Goal: Navigation & Orientation: Find specific page/section

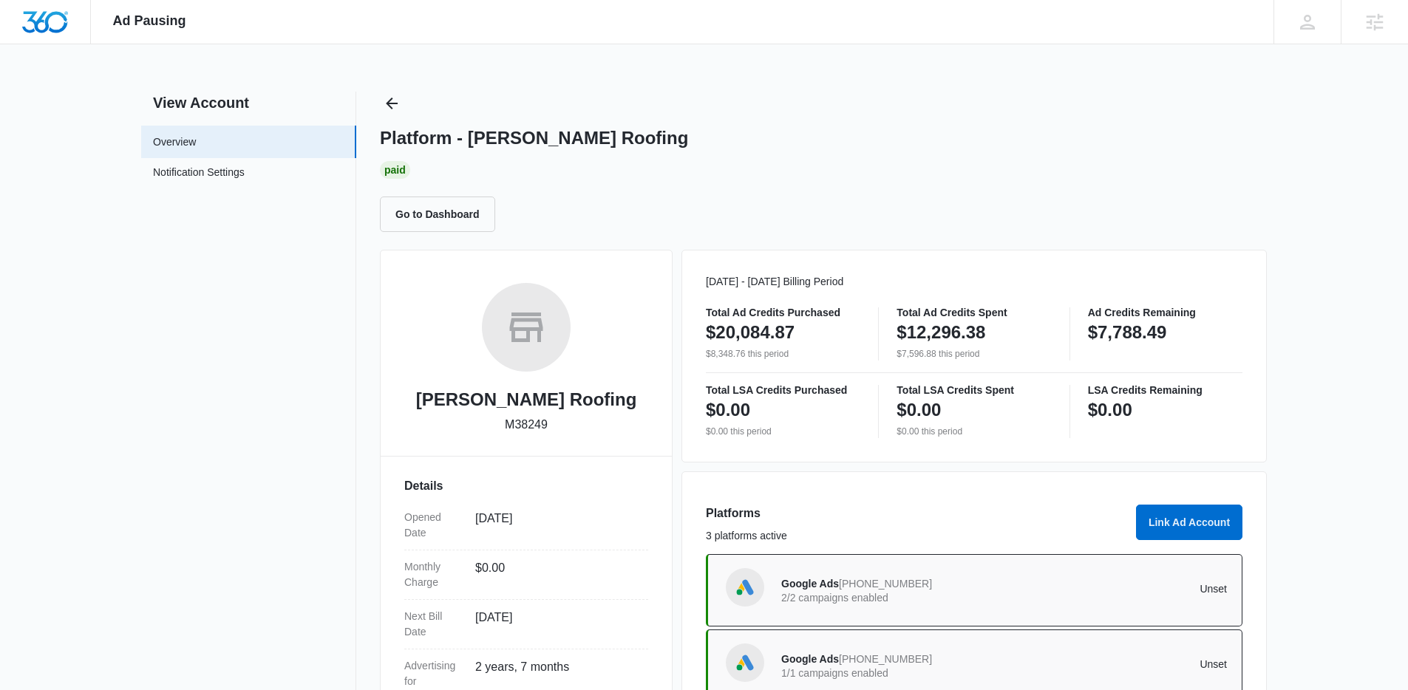
click at [386, 114] on button "Back" at bounding box center [392, 104] width 24 height 24
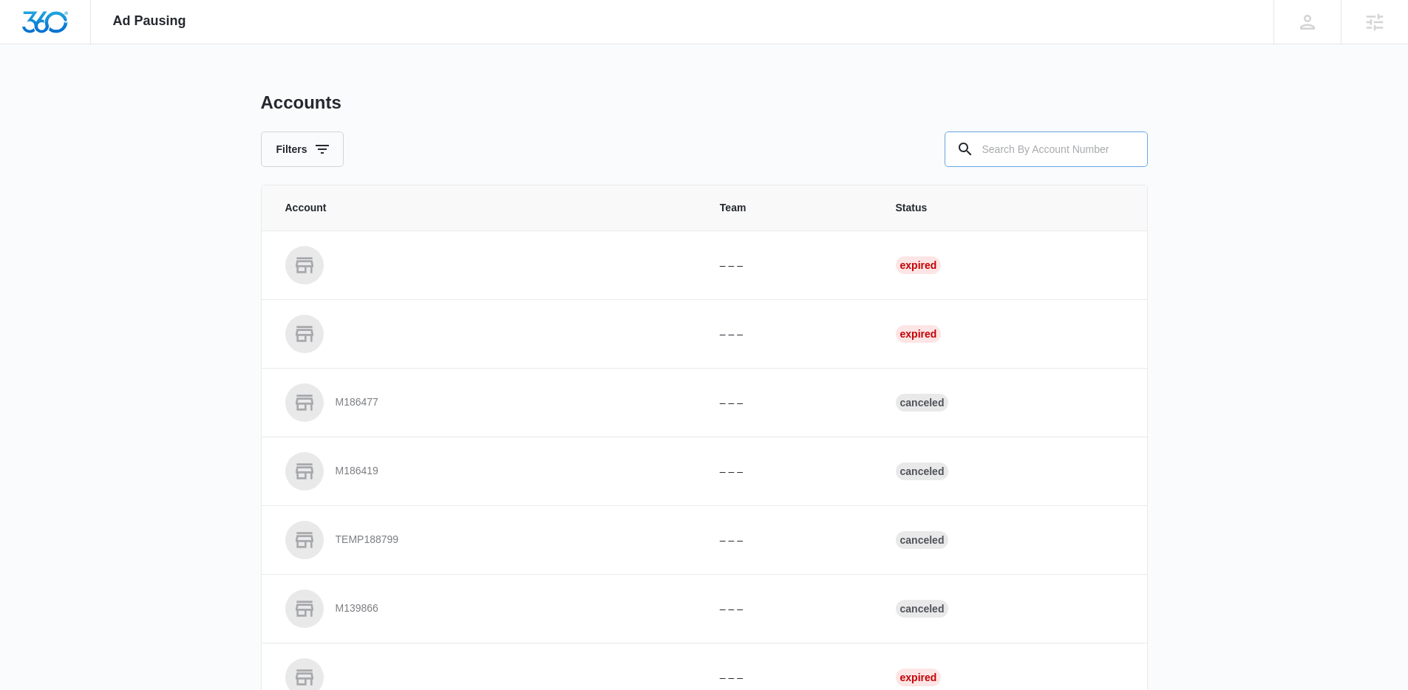
click at [1022, 143] on input "text" at bounding box center [1045, 149] width 203 height 35
paste input "M335401"
type input "M335401"
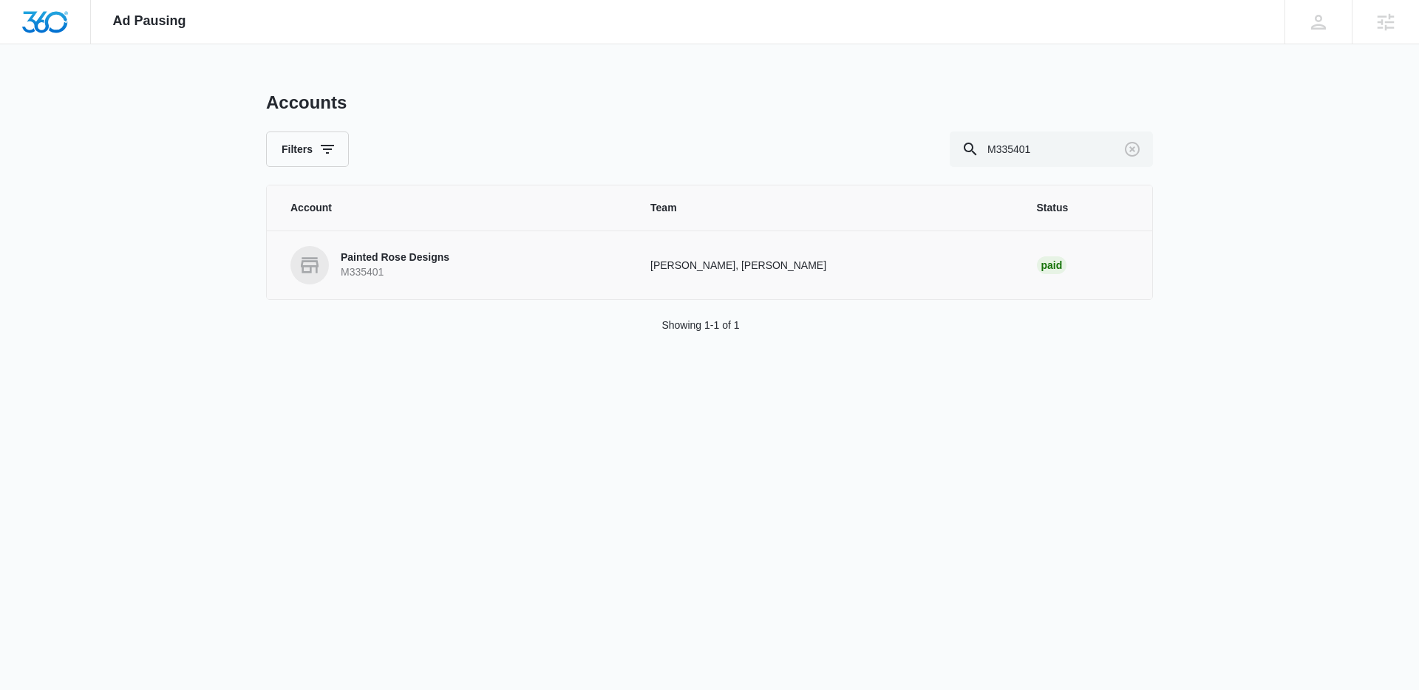
click at [378, 251] on p "Painted Rose Designs" at bounding box center [395, 258] width 109 height 15
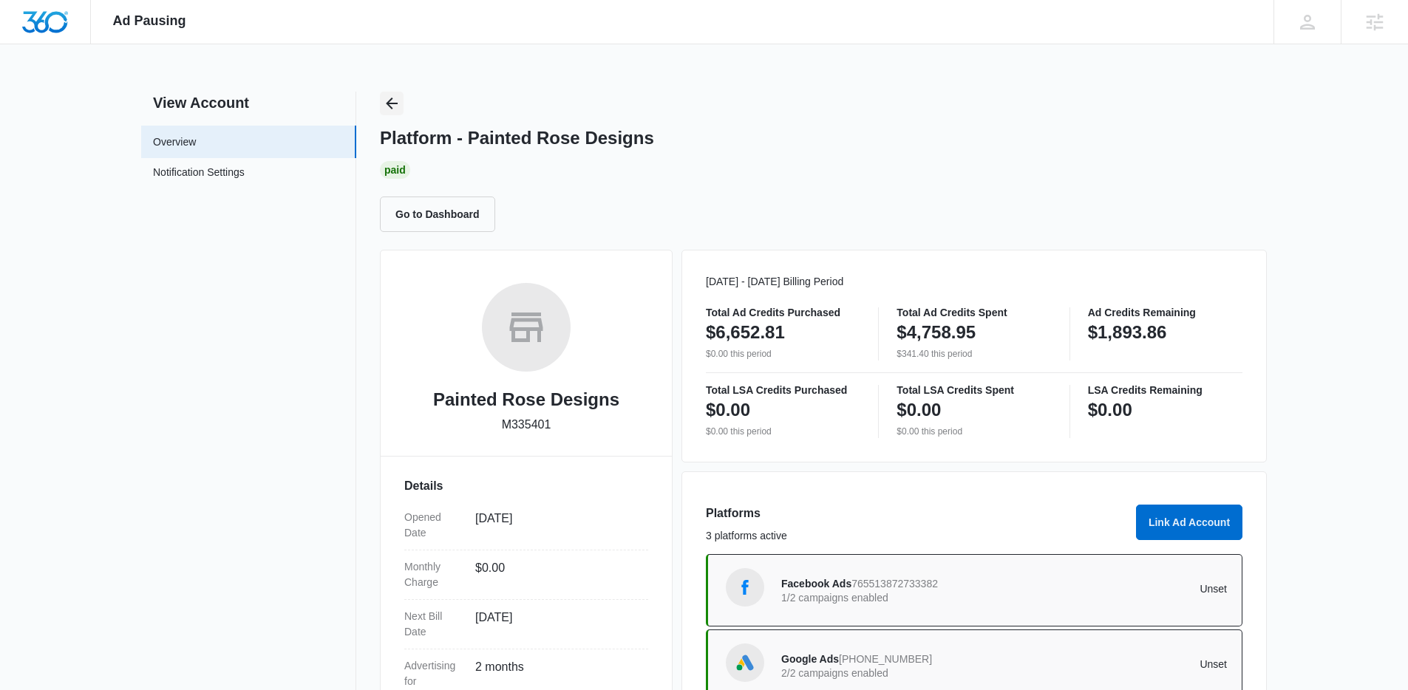
click at [389, 102] on icon "Back" at bounding box center [392, 104] width 18 height 18
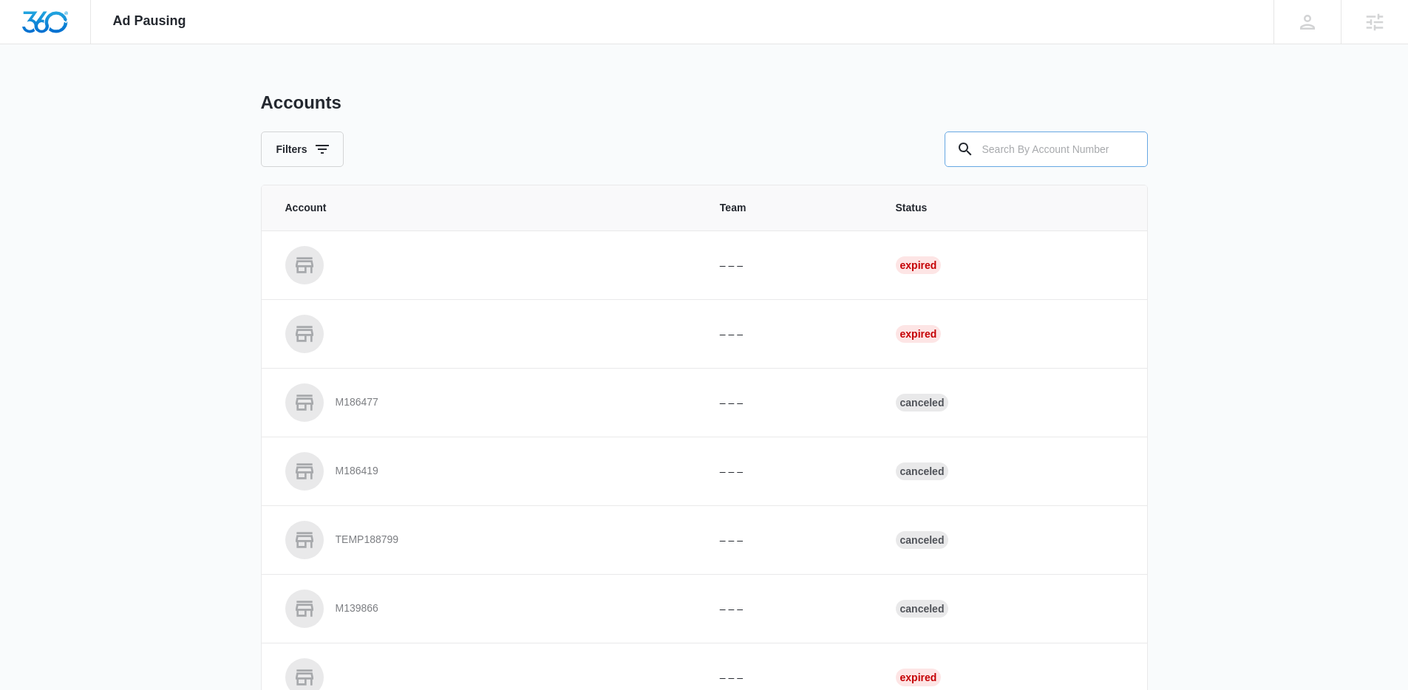
click at [1081, 151] on input "text" at bounding box center [1045, 149] width 203 height 35
paste input "M326607"
type input "M326607"
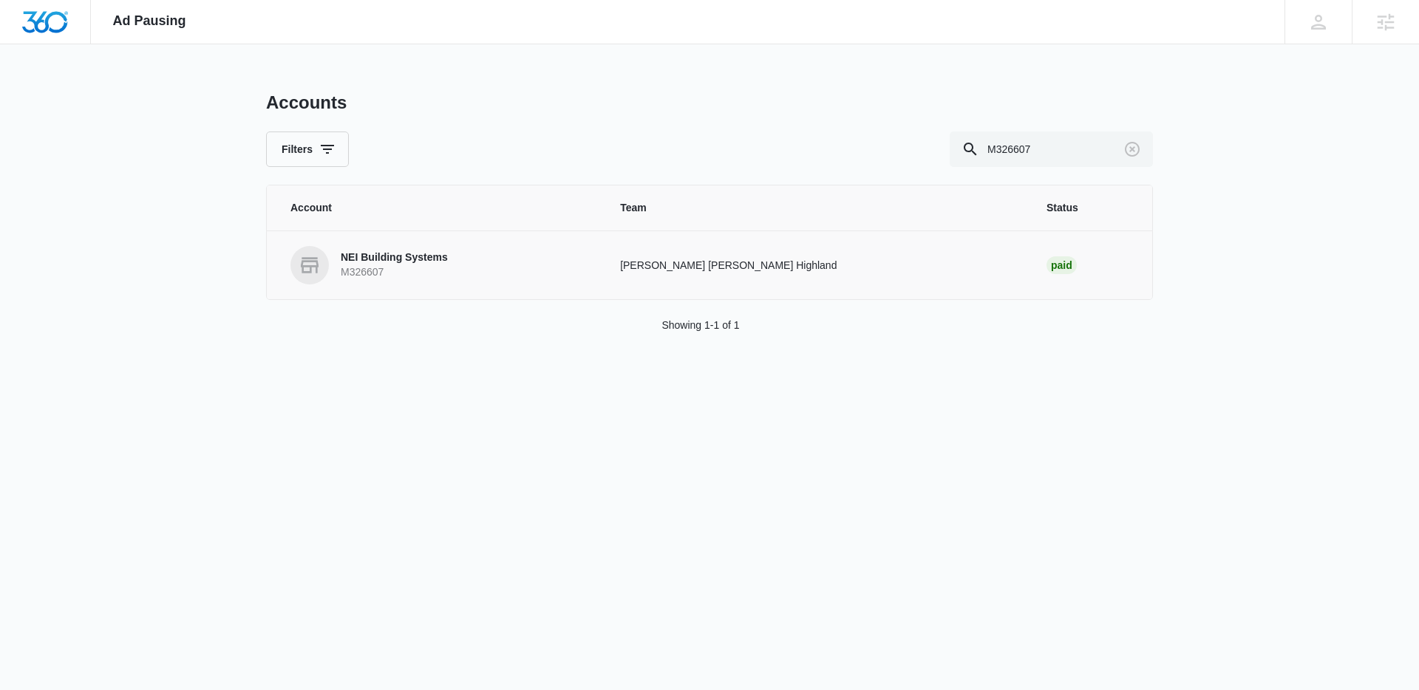
click at [392, 261] on p "NEI Building Systems" at bounding box center [394, 258] width 107 height 15
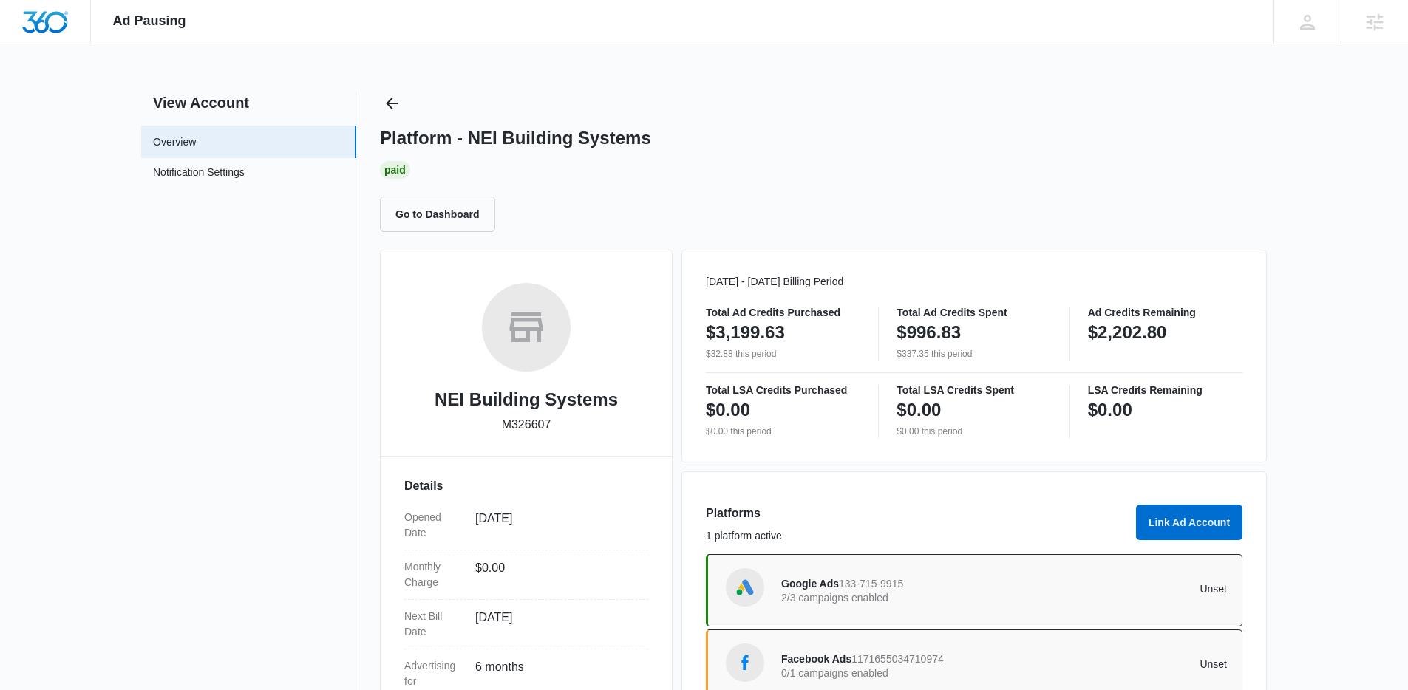
click at [377, 97] on div "View Account Overview Notification Settings 0 Platform - NEI Building Systems P…" at bounding box center [703, 482] width 1125 height 780
click at [395, 100] on icon "Back" at bounding box center [392, 104] width 18 height 18
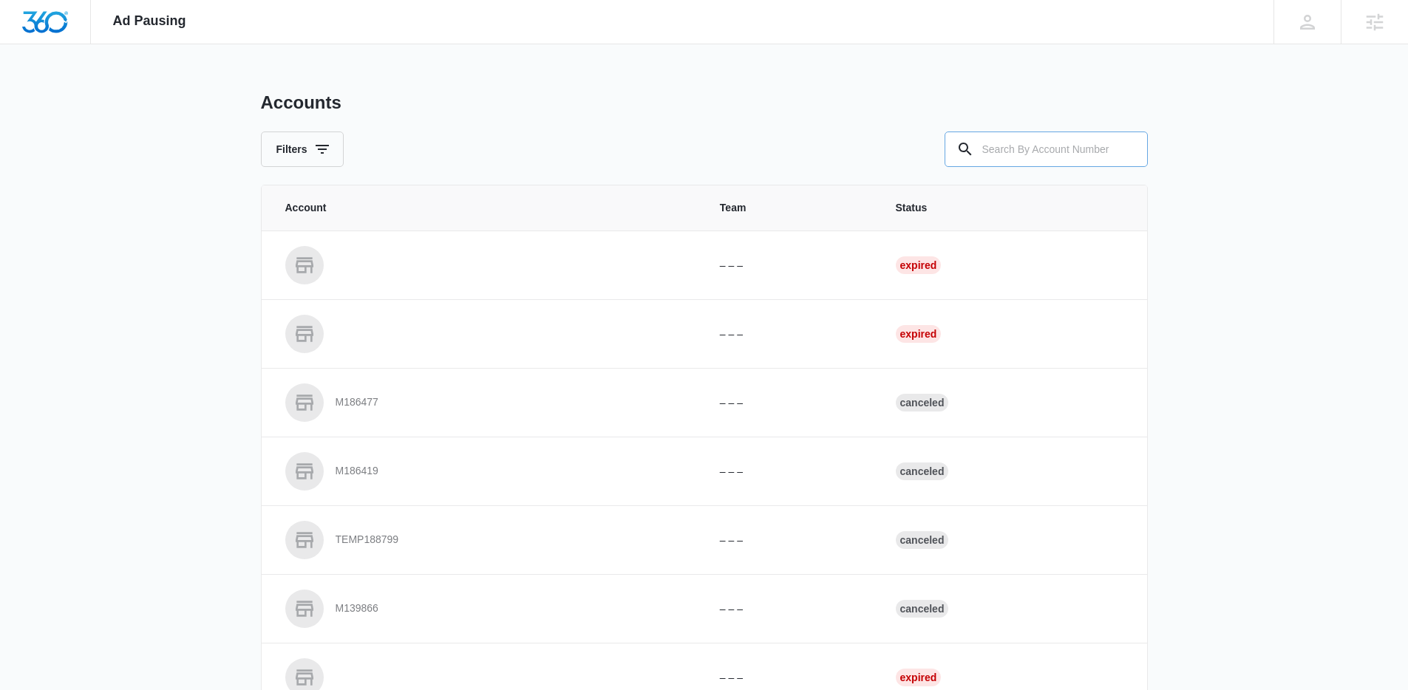
drag, startPoint x: 1039, startPoint y: 151, endPoint x: 1025, endPoint y: 150, distance: 14.1
click at [1037, 150] on input "text" at bounding box center [1045, 149] width 203 height 35
paste input "M186624"
type input "M186624"
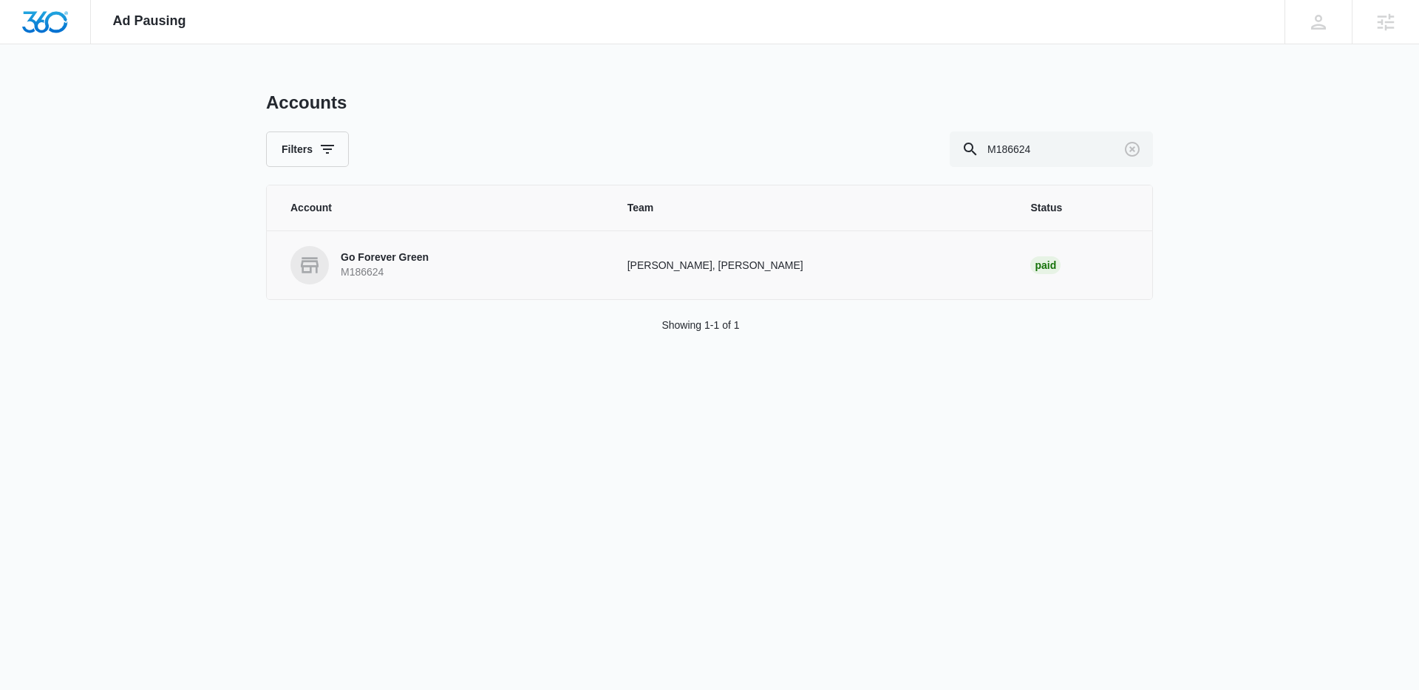
click at [454, 263] on link "Go Forever Green M186624" at bounding box center [440, 265] width 301 height 38
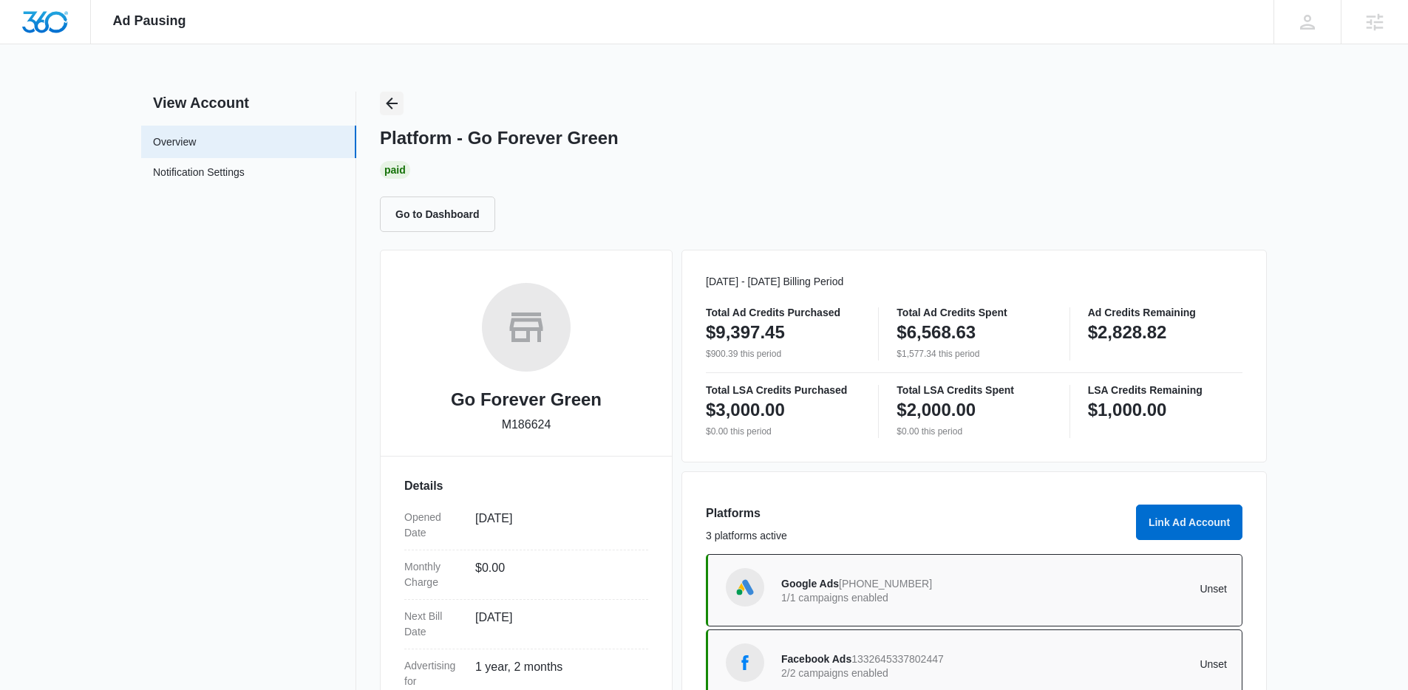
click at [396, 100] on icon "Back" at bounding box center [392, 104] width 18 height 18
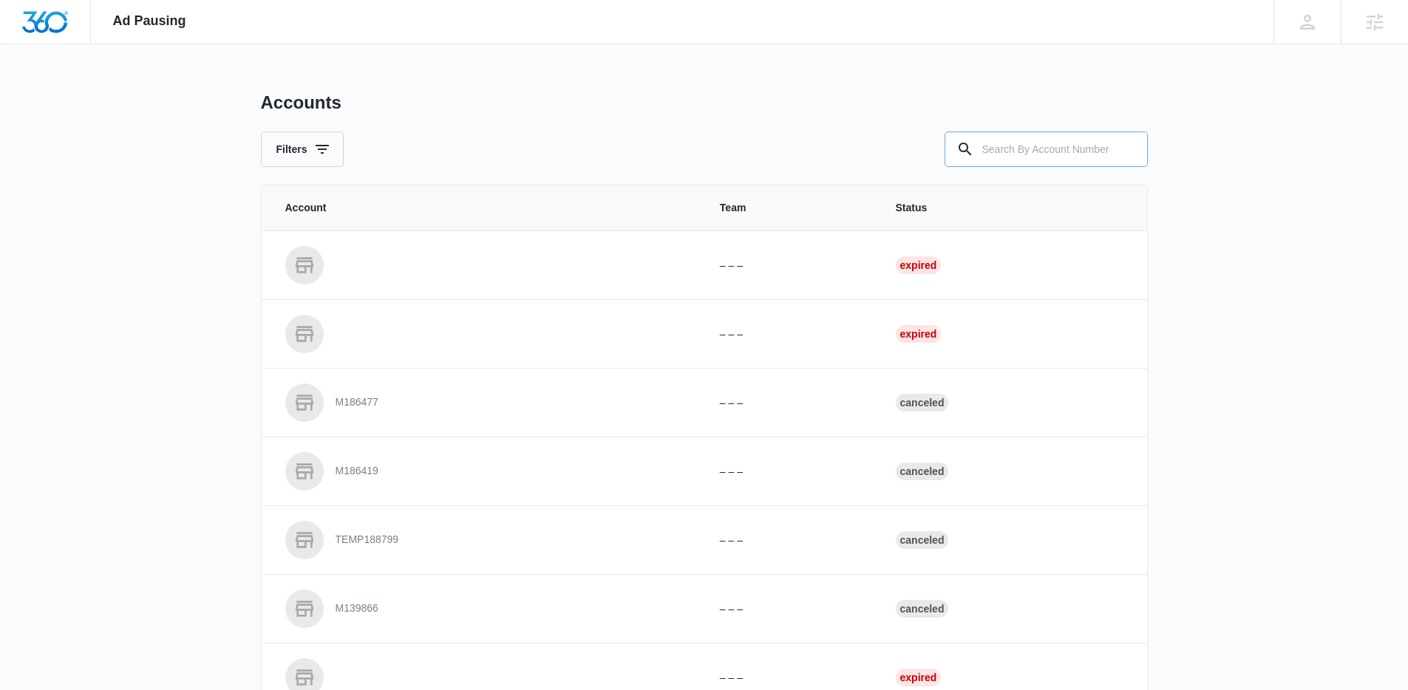
click at [1001, 162] on input "text" at bounding box center [1045, 149] width 203 height 35
paste input "M332193"
type input "M332193"
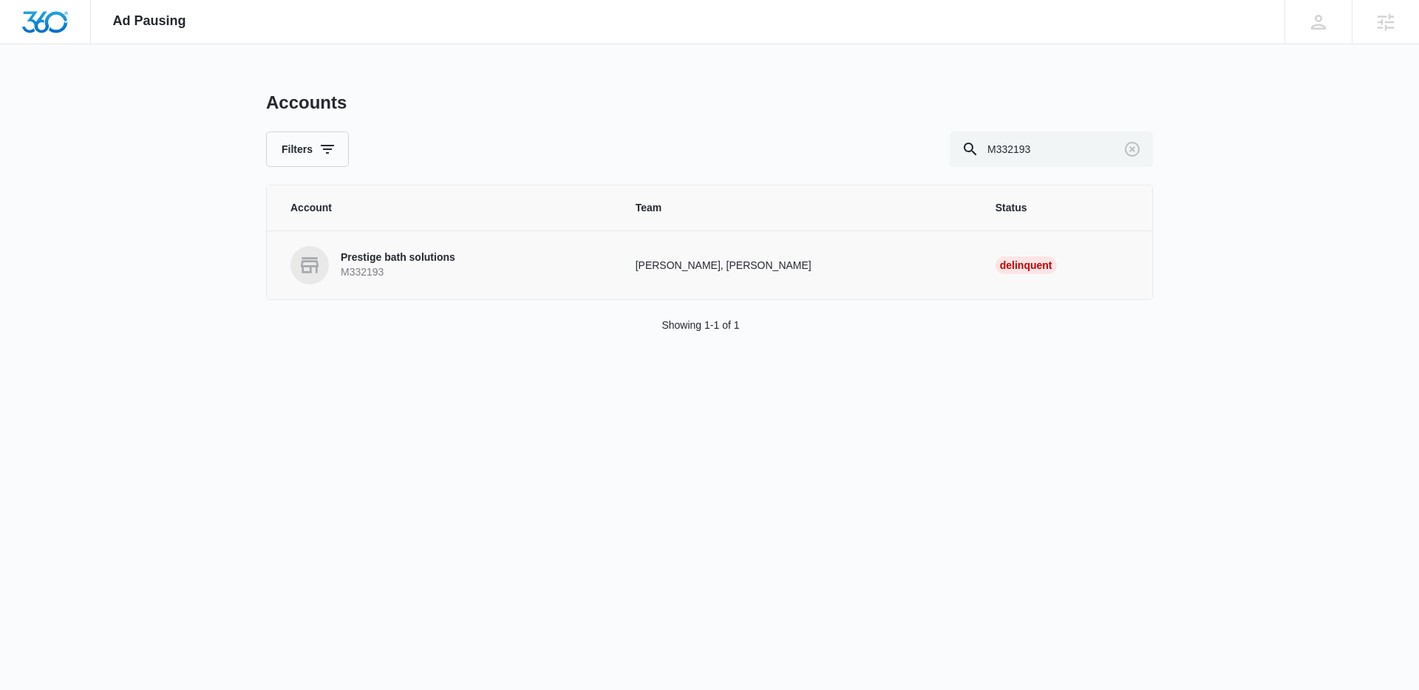
click at [420, 265] on div "Prestige bath solutions M332193" at bounding box center [398, 265] width 115 height 29
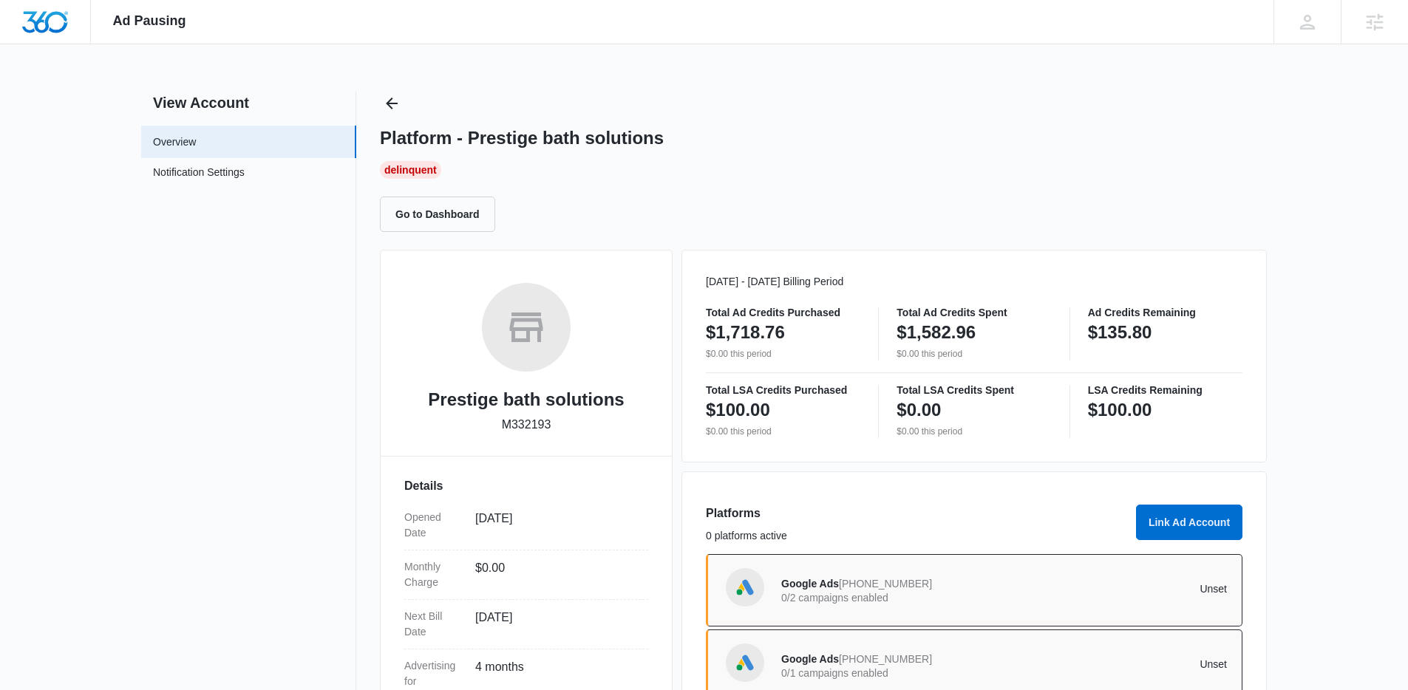
click at [375, 111] on div "View Account Overview Notification Settings 0 Platform - Prestige bath solution…" at bounding box center [703, 482] width 1125 height 780
click at [386, 106] on icon "Back" at bounding box center [392, 104] width 18 height 18
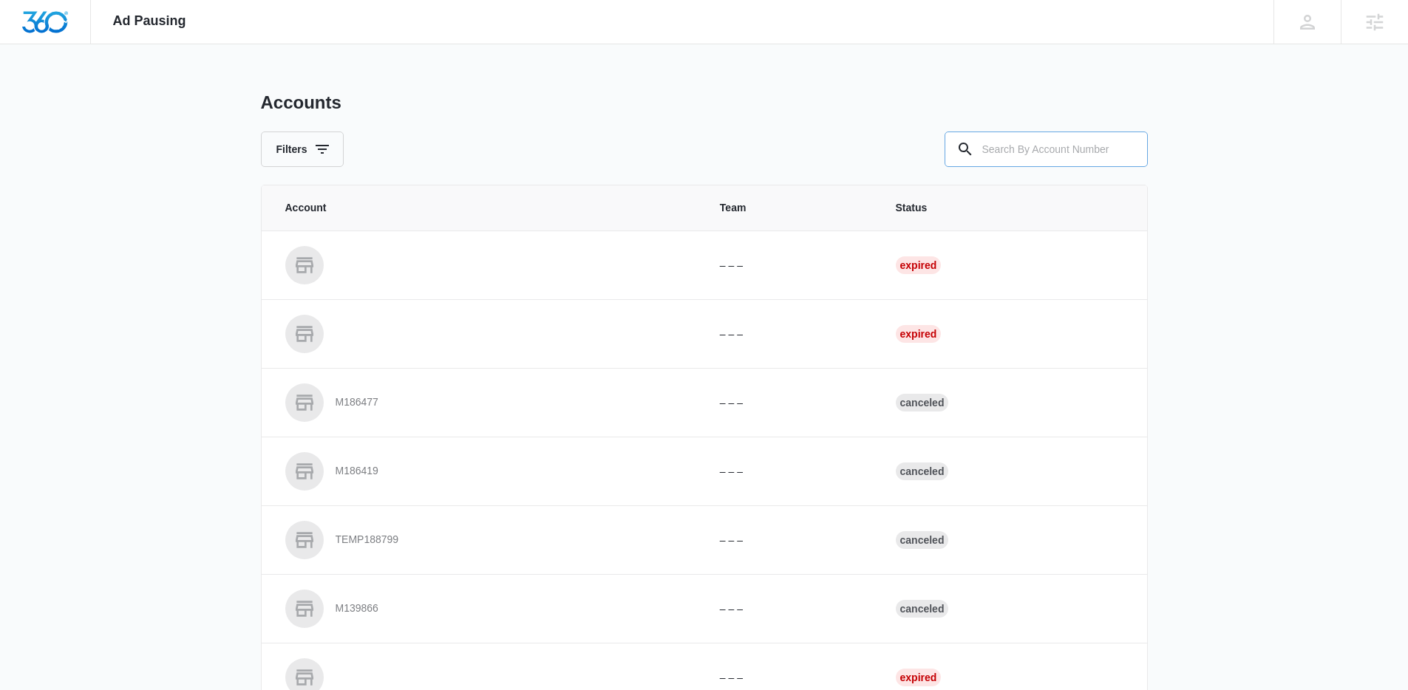
drag, startPoint x: 1014, startPoint y: 154, endPoint x: 945, endPoint y: 143, distance: 69.7
click at [1013, 154] on input "text" at bounding box center [1045, 149] width 203 height 35
paste input "M321974"
type input "M321974"
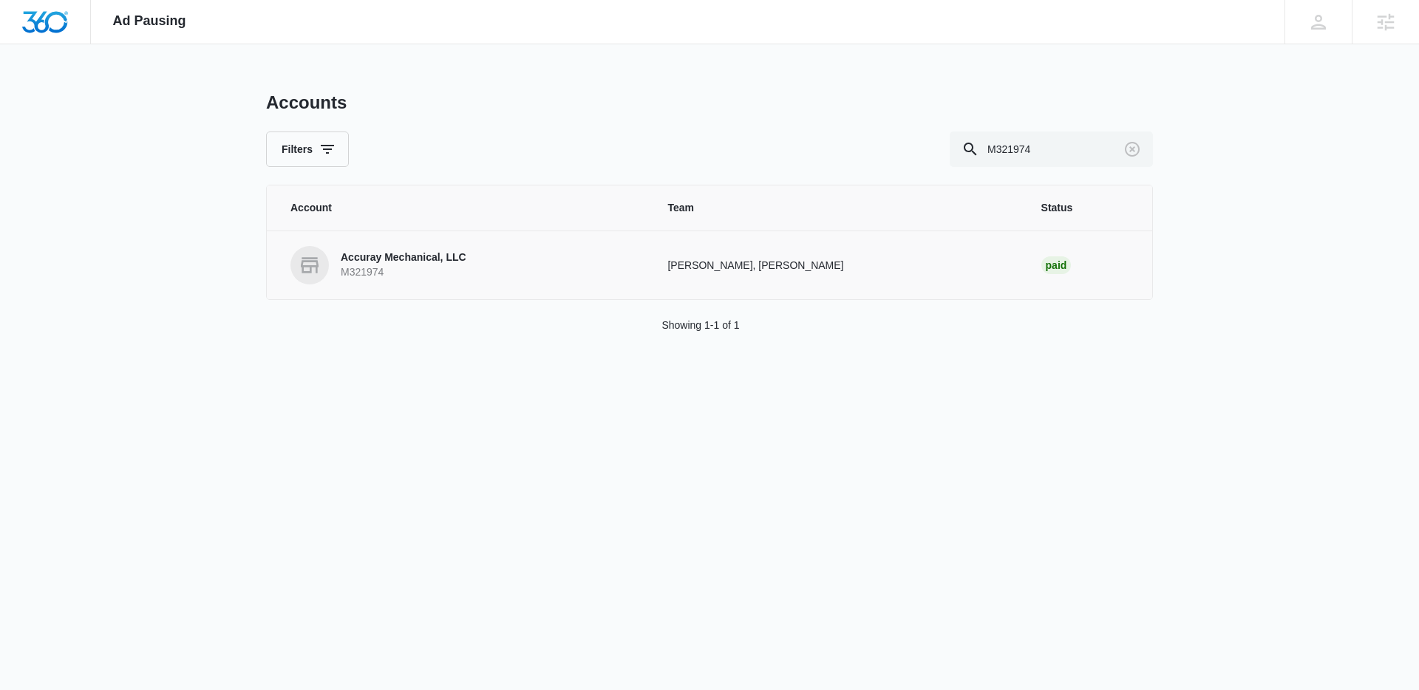
click at [442, 253] on p "Accuray Mechanical, LLC" at bounding box center [404, 258] width 126 height 15
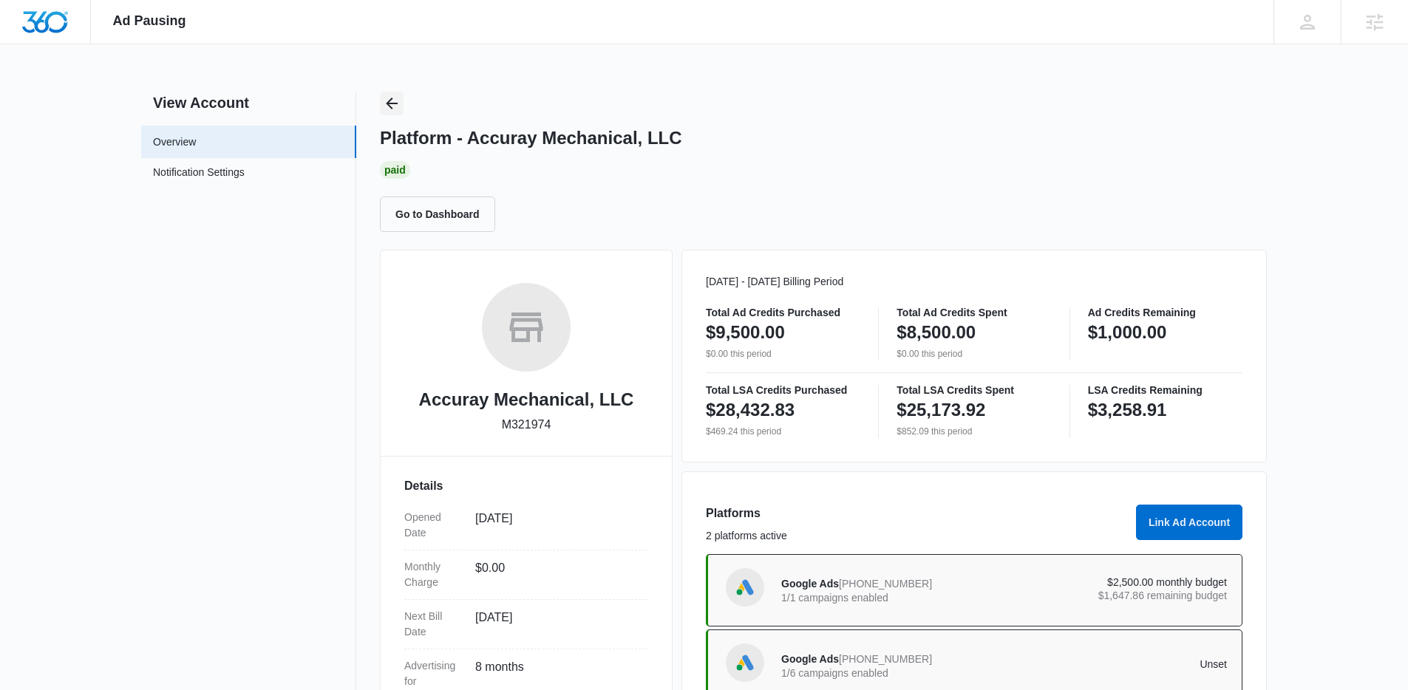
click at [384, 101] on icon "Back" at bounding box center [392, 104] width 18 height 18
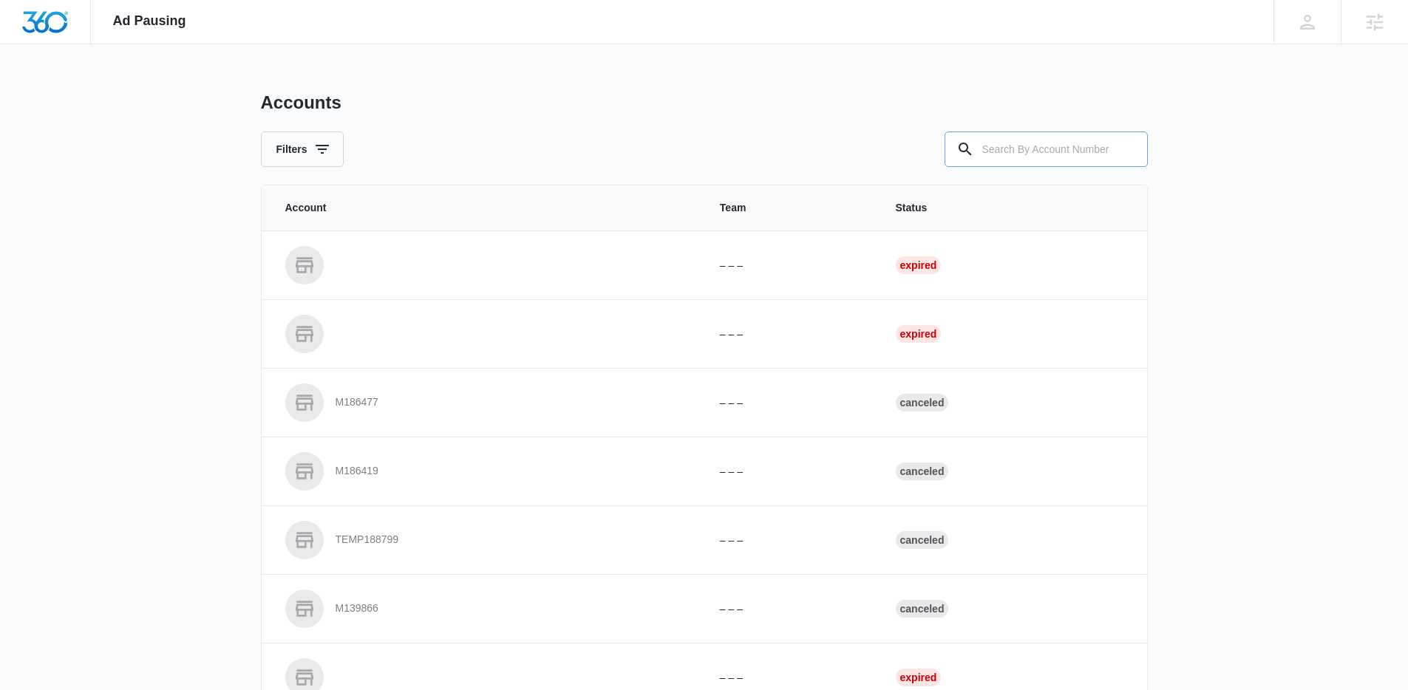
click at [998, 153] on input "text" at bounding box center [1045, 149] width 203 height 35
paste input "M40085"
type input "M40085"
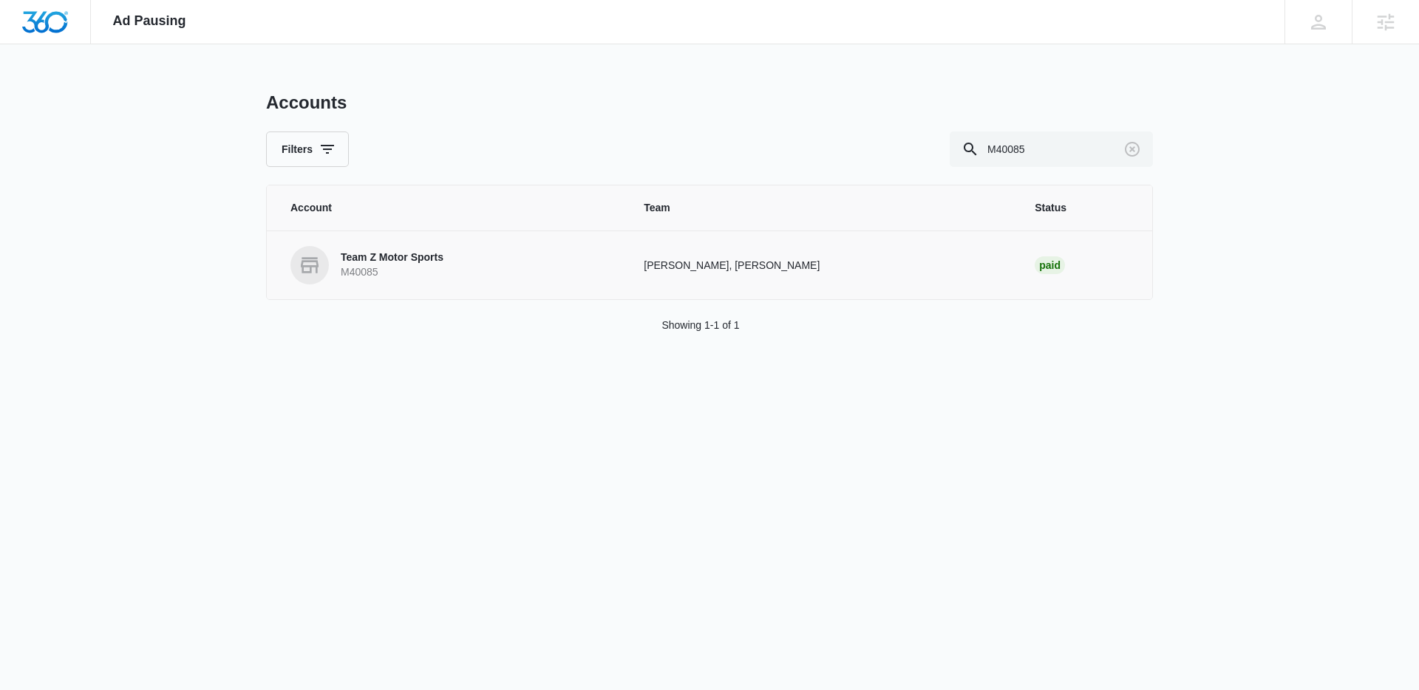
click at [402, 267] on p "M40085" at bounding box center [392, 272] width 103 height 15
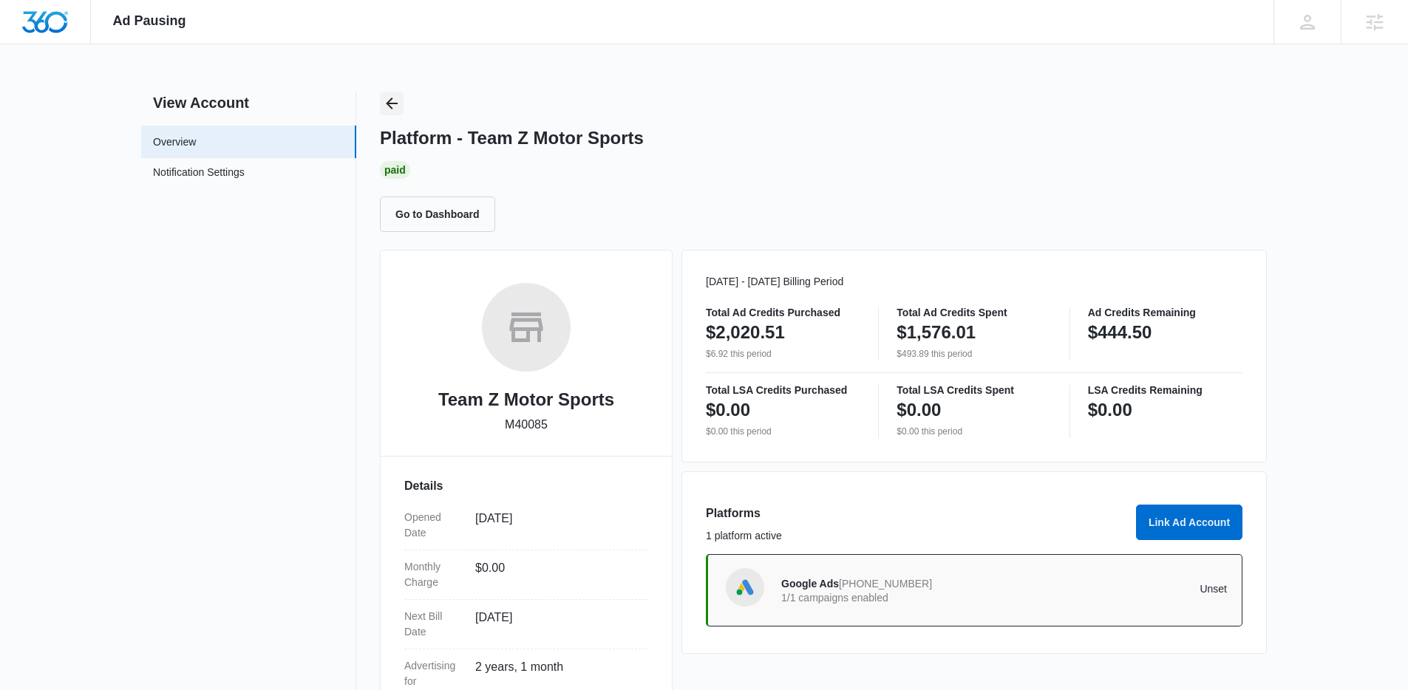
click at [397, 101] on icon "Back" at bounding box center [392, 104] width 18 height 18
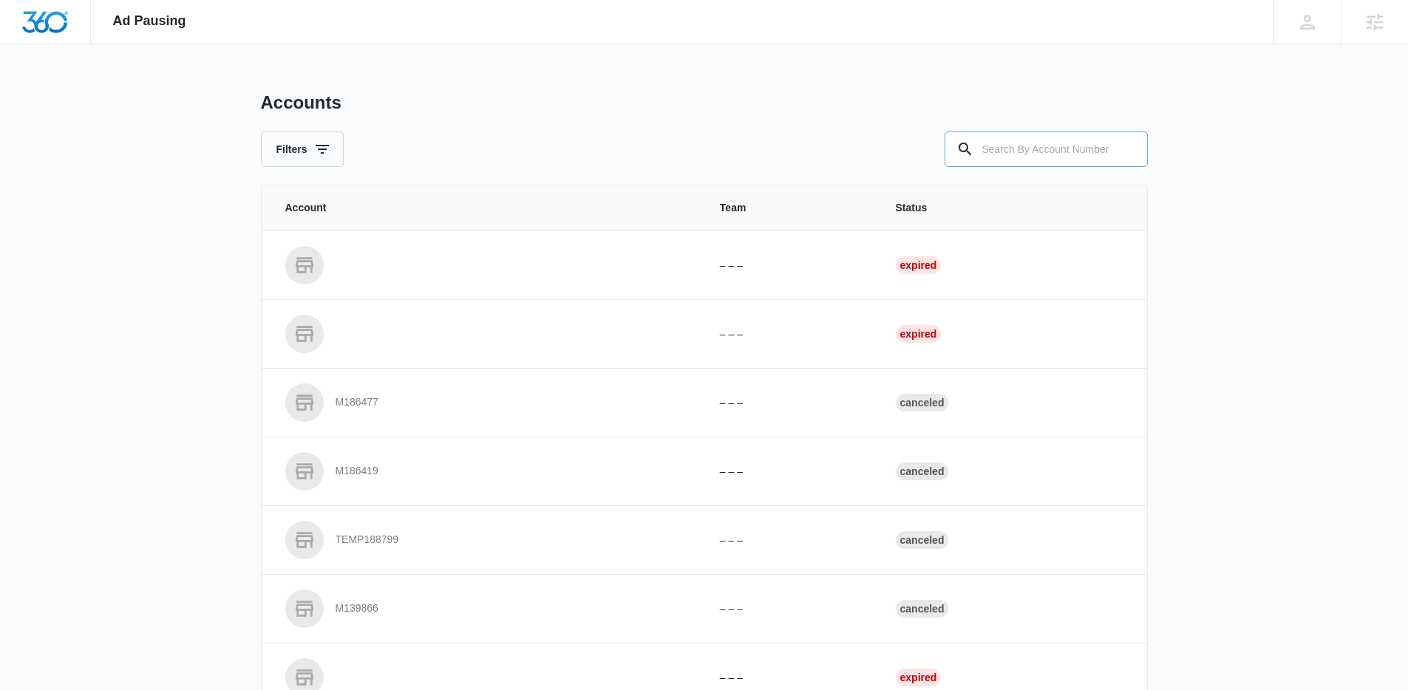
drag, startPoint x: 963, startPoint y: 135, endPoint x: 984, endPoint y: 143, distance: 22.2
click at [967, 138] on div at bounding box center [965, 149] width 24 height 35
click at [978, 146] on input "text" at bounding box center [1045, 149] width 203 height 35
paste input "M179620"
type input "M179620"
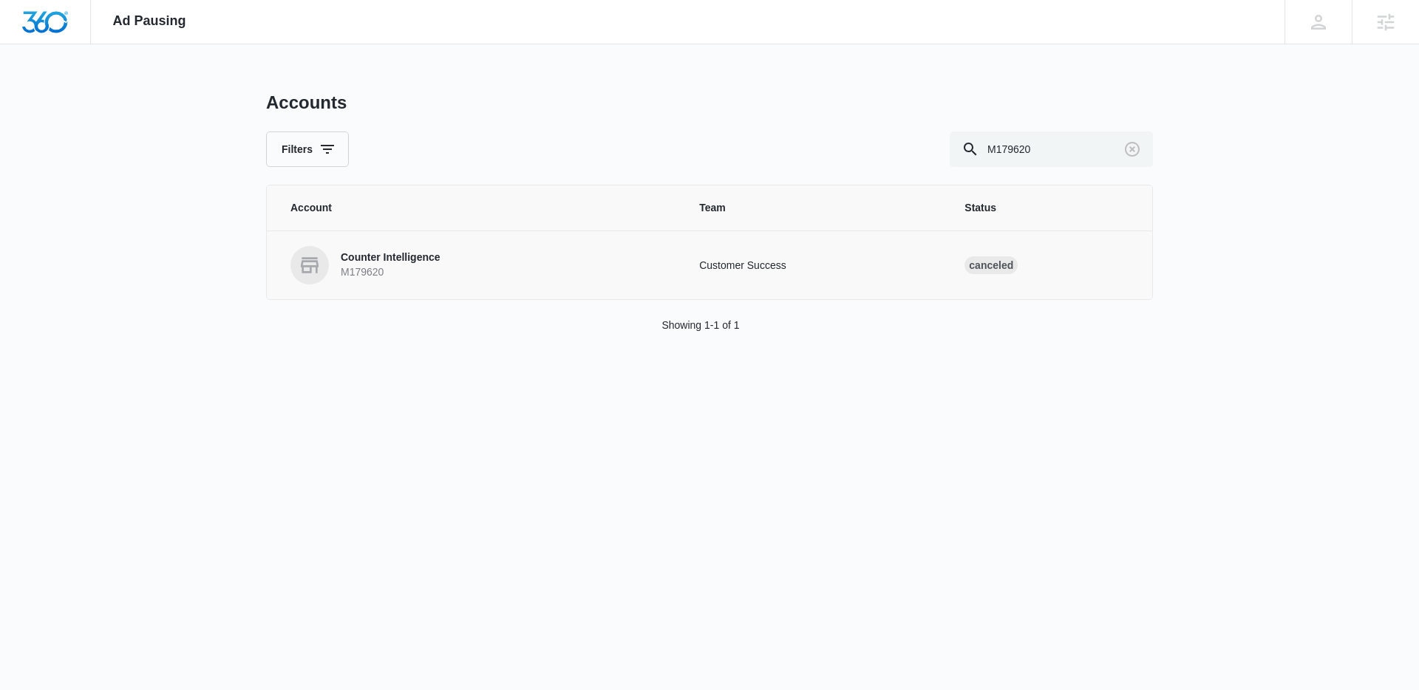
click at [553, 265] on link "Counter Intelligence M179620" at bounding box center [476, 265] width 373 height 38
